Goal: Transaction & Acquisition: Purchase product/service

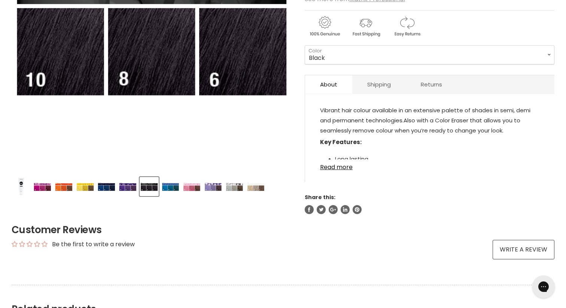
scroll to position [187, 0]
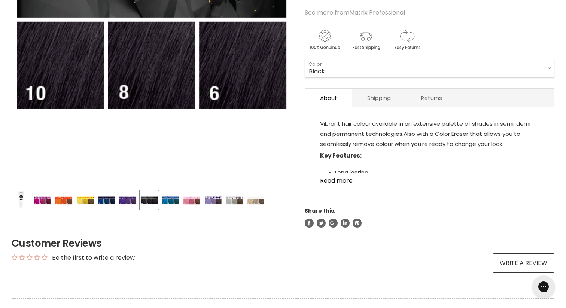
click at [237, 200] on img "Product thumbnails" at bounding box center [235, 200] width 18 height 9
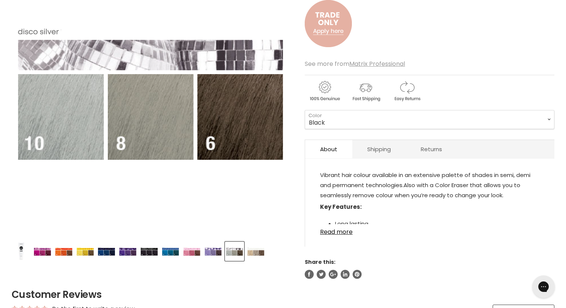
scroll to position [226, 0]
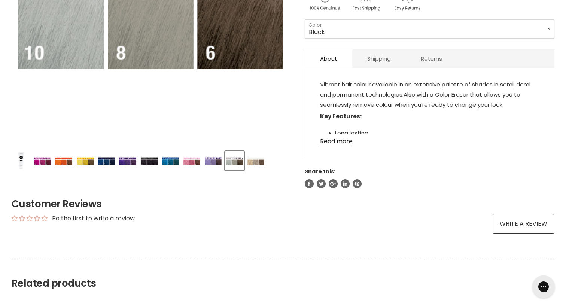
click at [266, 158] on div "Product thumbnails" at bounding box center [151, 159] width 282 height 21
click at [261, 158] on img "Product thumbnails" at bounding box center [256, 161] width 18 height 9
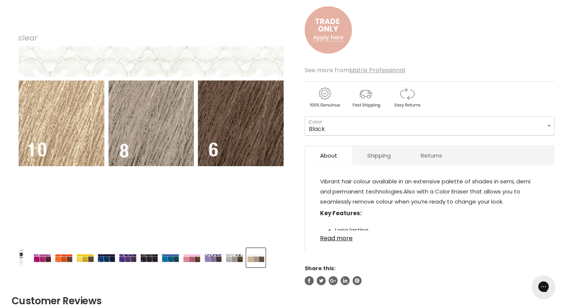
scroll to position [127, 0]
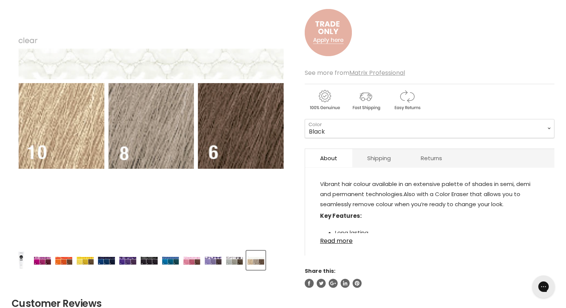
click at [239, 260] on img "Product thumbnails" at bounding box center [235, 260] width 18 height 9
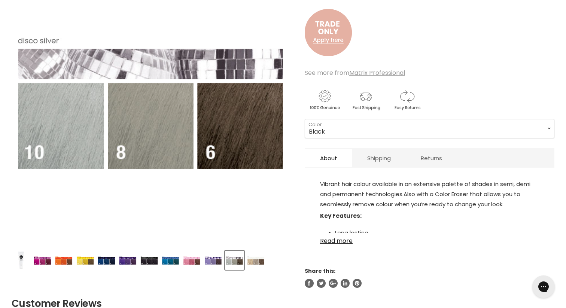
click at [264, 264] on img "Product thumbnails" at bounding box center [256, 260] width 18 height 9
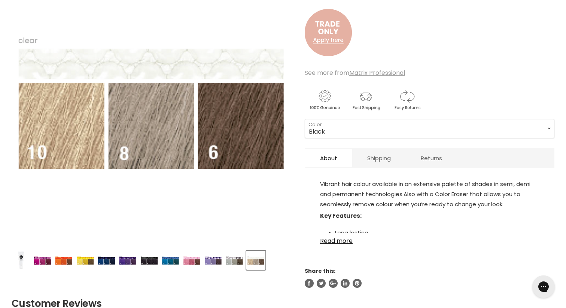
click at [239, 262] on img "Product thumbnails" at bounding box center [235, 260] width 18 height 9
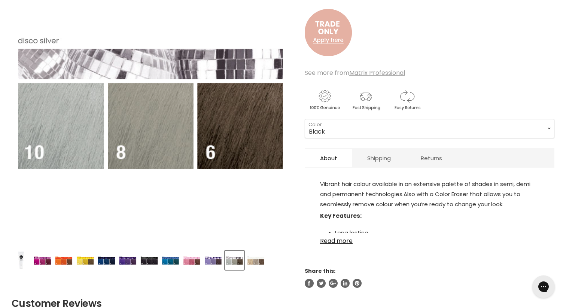
click at [258, 264] on img "Product thumbnails" at bounding box center [256, 260] width 18 height 9
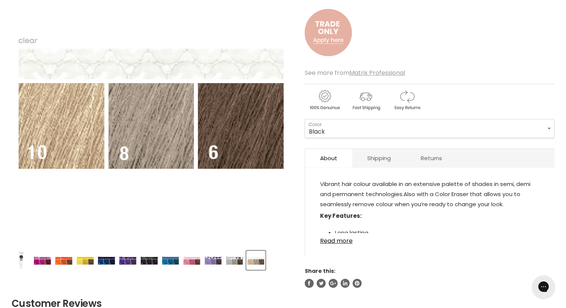
click at [236, 262] on img "Product thumbnails" at bounding box center [235, 260] width 18 height 9
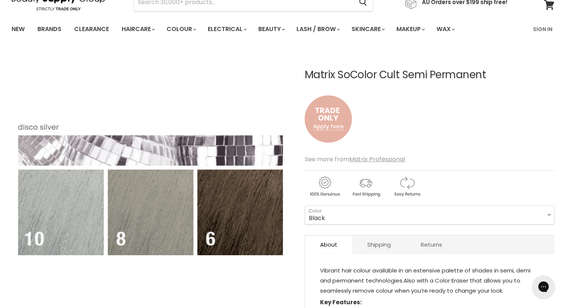
scroll to position [0, 0]
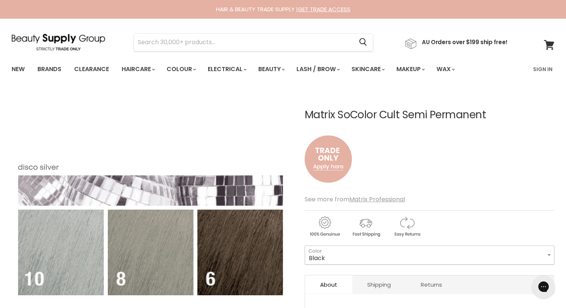
click at [388, 251] on select "Black Lucky Duck Yellow Orange Alert Admiral Navy Royal Purple Flamenco Fuchsia…" at bounding box center [430, 255] width 250 height 19
click at [305, 246] on select "Black Lucky Duck Yellow Orange Alert Admiral Navy Royal Purple Flamenco Fuchsia…" at bounding box center [430, 255] width 250 height 19
select select "Disco Silver"
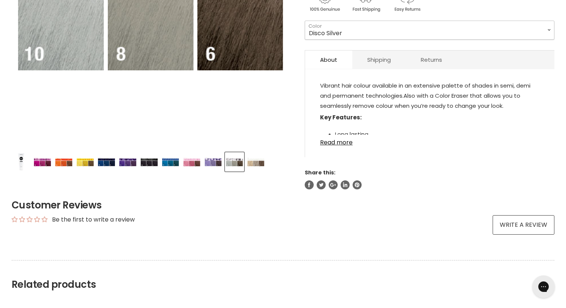
scroll to position [217, 0]
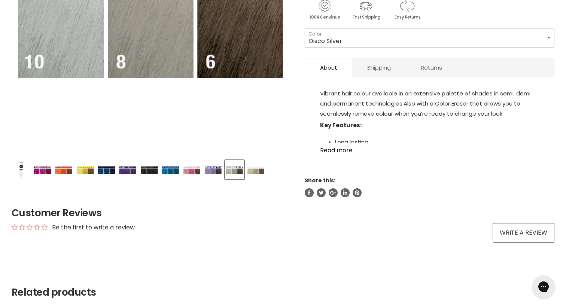
click at [48, 174] on img "Product thumbnails" at bounding box center [43, 169] width 18 height 9
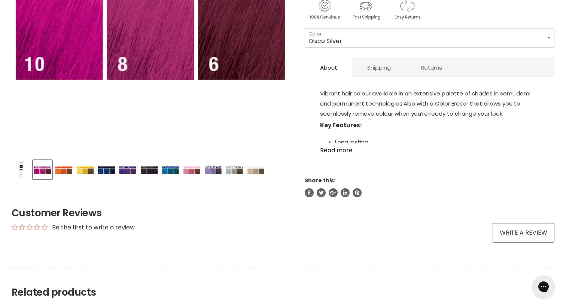
click at [148, 167] on img "Product thumbnails" at bounding box center [149, 169] width 18 height 9
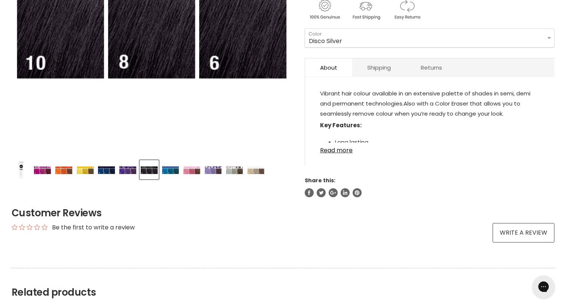
click at [174, 168] on img "Product thumbnails" at bounding box center [171, 169] width 18 height 9
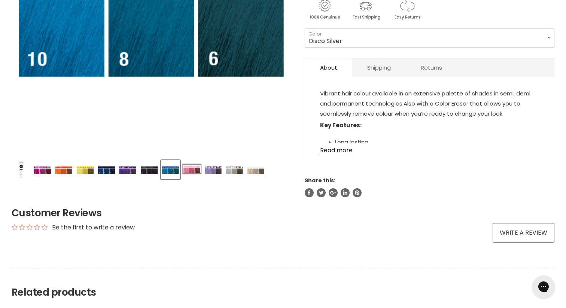
click at [201, 168] on button "Product thumbnails" at bounding box center [191, 169] width 19 height 19
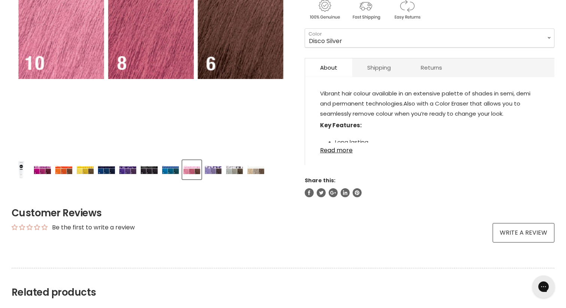
click at [216, 171] on img "Product thumbnails" at bounding box center [213, 169] width 18 height 9
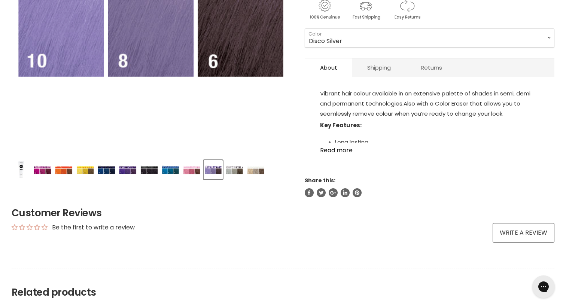
click at [232, 171] on img "Product thumbnails" at bounding box center [235, 169] width 18 height 9
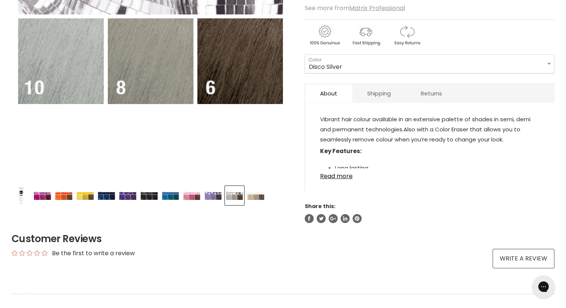
scroll to position [186, 0]
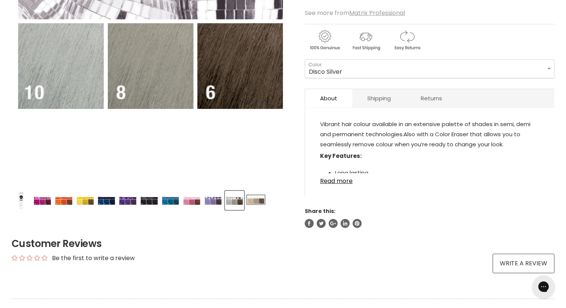
click at [256, 206] on button "Product thumbnails" at bounding box center [255, 200] width 19 height 19
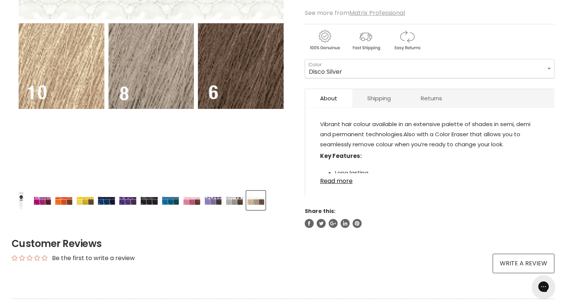
click at [233, 203] on img "Product thumbnails" at bounding box center [235, 200] width 18 height 9
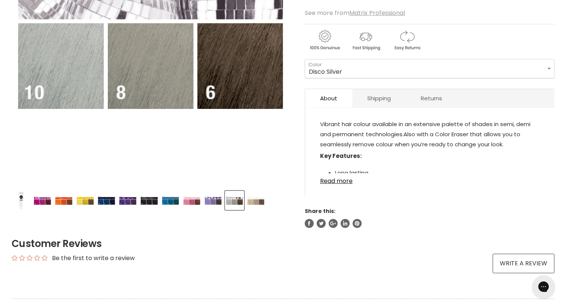
click at [257, 203] on img "Product thumbnails" at bounding box center [256, 200] width 18 height 9
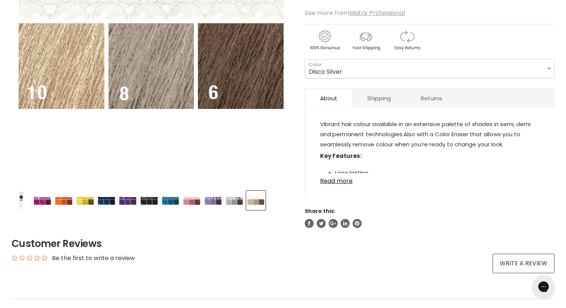
click at [237, 198] on img "Product thumbnails" at bounding box center [235, 200] width 18 height 9
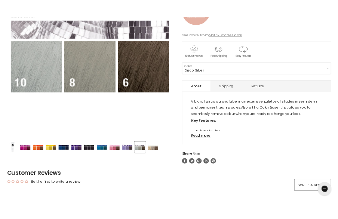
scroll to position [169, 0]
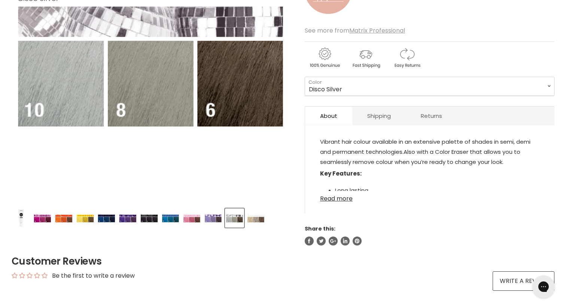
click at [342, 195] on link "Read more" at bounding box center [429, 196] width 219 height 11
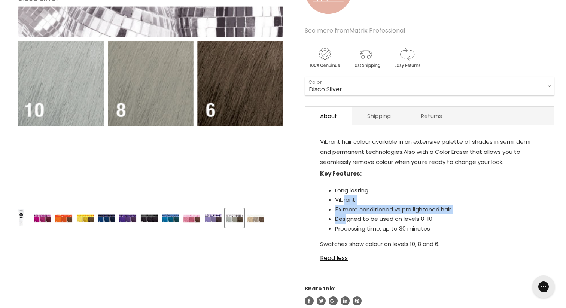
drag, startPoint x: 342, startPoint y: 195, endPoint x: 346, endPoint y: 221, distance: 25.3
click at [346, 221] on ul "Long lasting Vibrant 5x more conditioned vs pre lightened hair Designed to be u…" at bounding box center [429, 210] width 219 height 48
